Goal: Task Accomplishment & Management: Complete application form

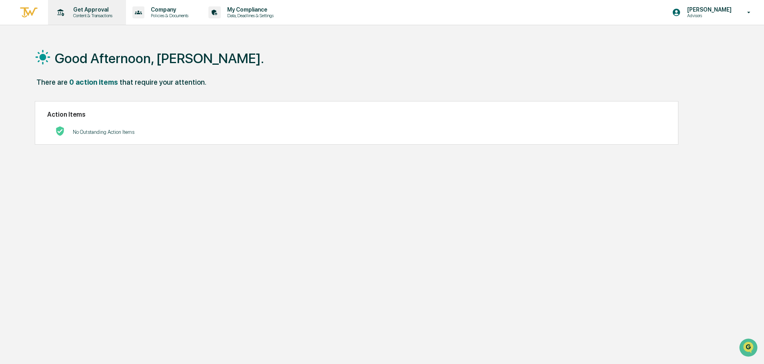
click at [78, 13] on p "Content & Transactions" at bounding box center [92, 16] width 50 height 6
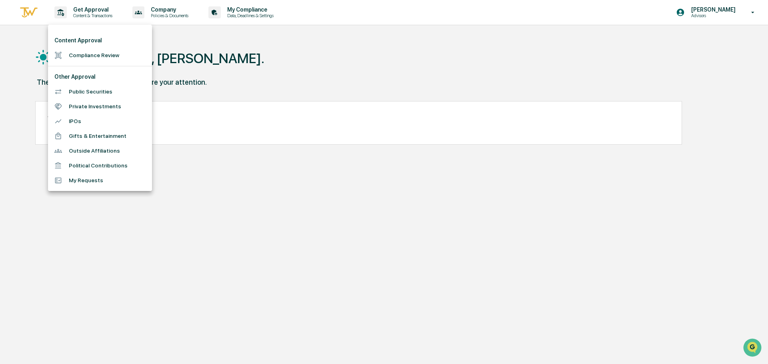
click at [77, 55] on li "Compliance Review" at bounding box center [100, 55] width 104 height 15
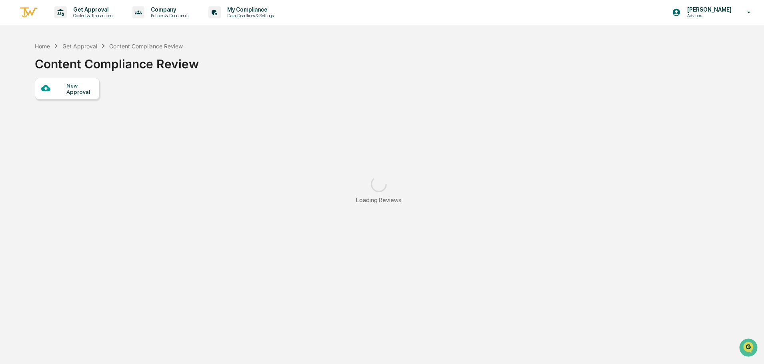
click at [86, 94] on div "New Approval" at bounding box center [79, 88] width 27 height 13
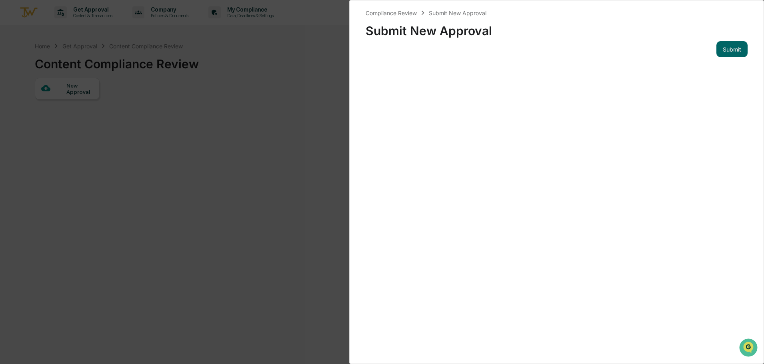
click at [596, 16] on div "Compliance Review Submit New Approval Submit New Approval" at bounding box center [557, 24] width 382 height 33
click at [398, 14] on div "Compliance Review" at bounding box center [391, 13] width 51 height 7
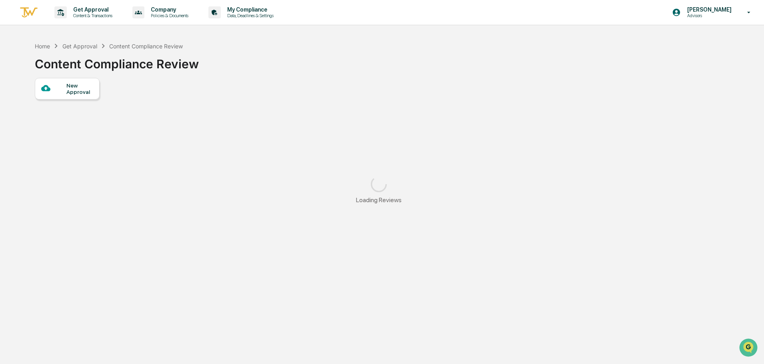
click at [56, 90] on div at bounding box center [53, 89] width 25 height 10
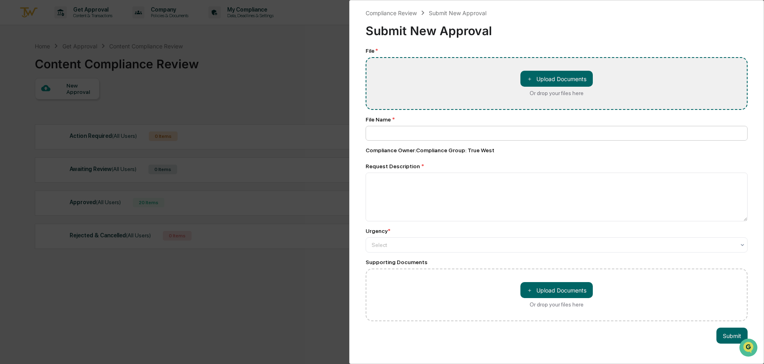
type input "**********"
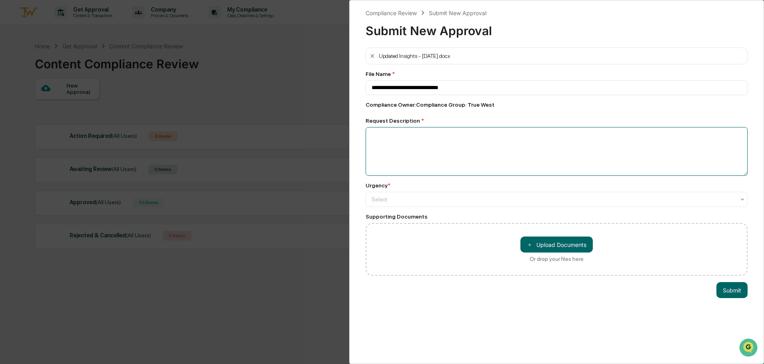
click at [480, 146] on textarea at bounding box center [557, 151] width 382 height 49
type textarea "**********"
click at [420, 202] on div at bounding box center [554, 200] width 364 height 8
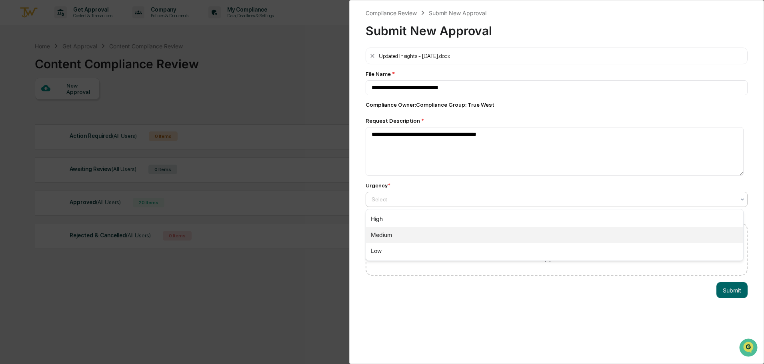
click at [393, 231] on div "Medium" at bounding box center [554, 235] width 377 height 16
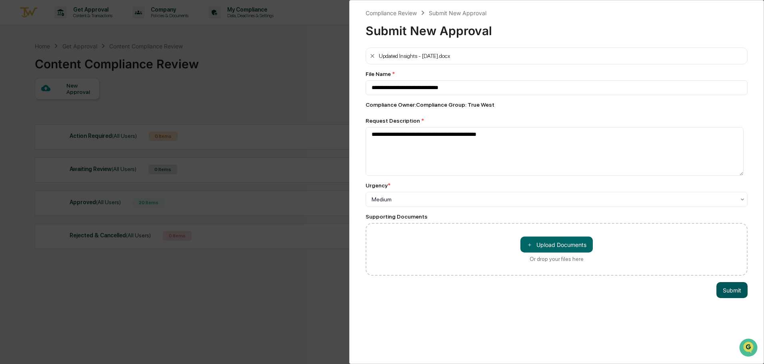
click at [733, 288] on button "Submit" at bounding box center [731, 290] width 31 height 16
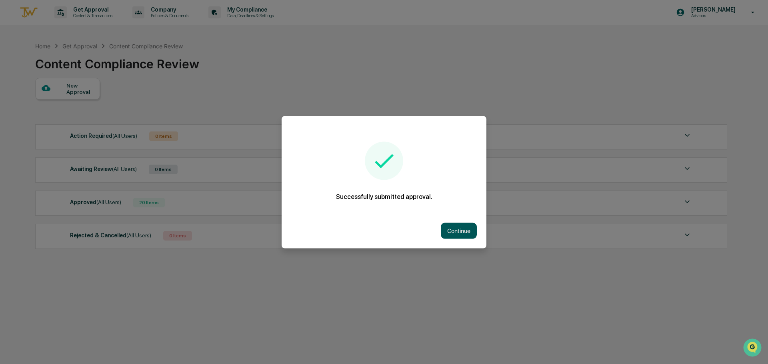
click at [460, 231] on button "Continue" at bounding box center [459, 231] width 36 height 16
